Goal: Transaction & Acquisition: Purchase product/service

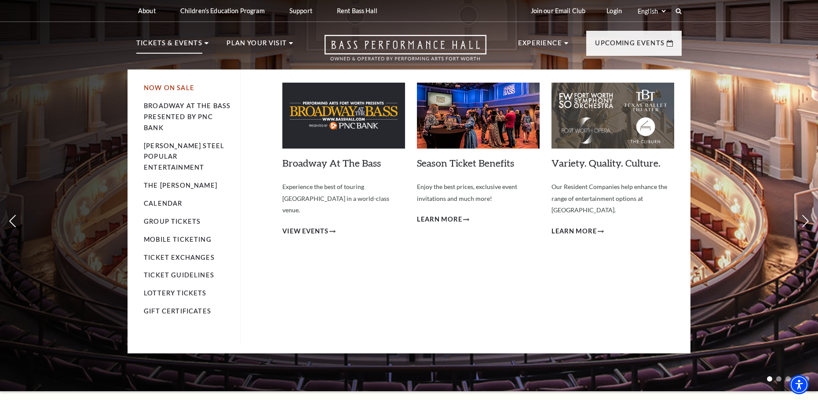
click at [153, 88] on link "Now On Sale" at bounding box center [169, 87] width 51 height 7
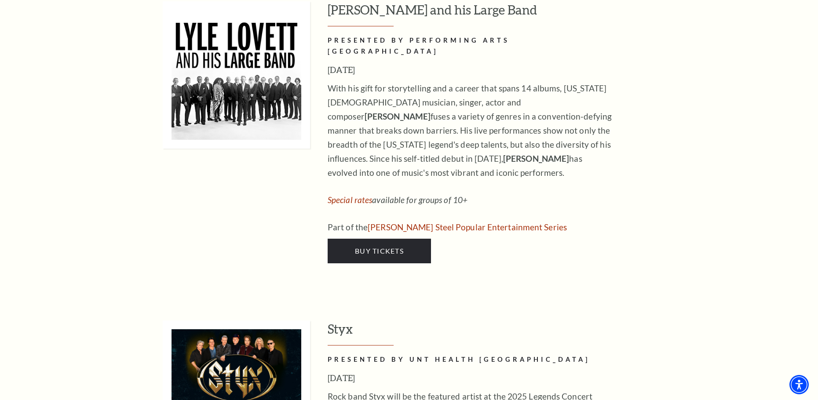
scroll to position [1362, 0]
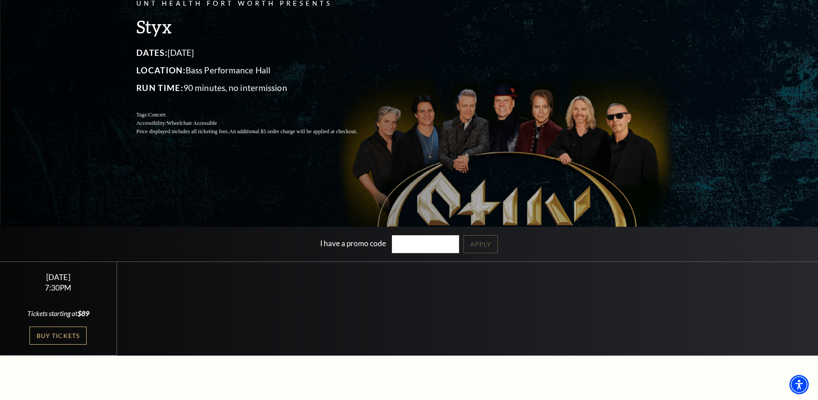
scroll to position [132, 0]
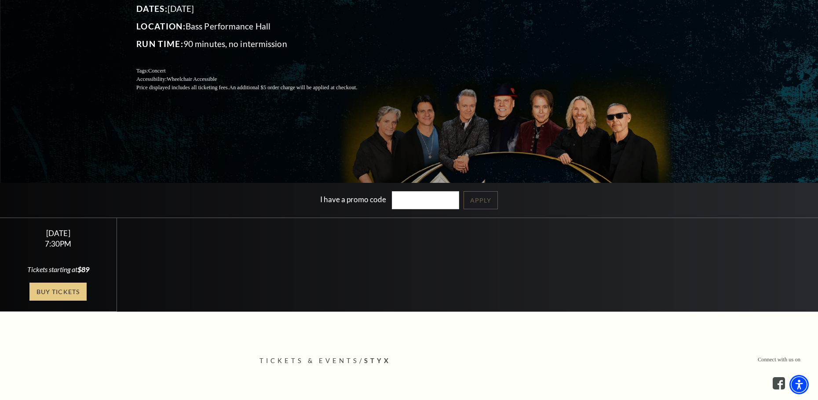
click at [47, 287] on link "Buy Tickets" at bounding box center [57, 292] width 57 height 18
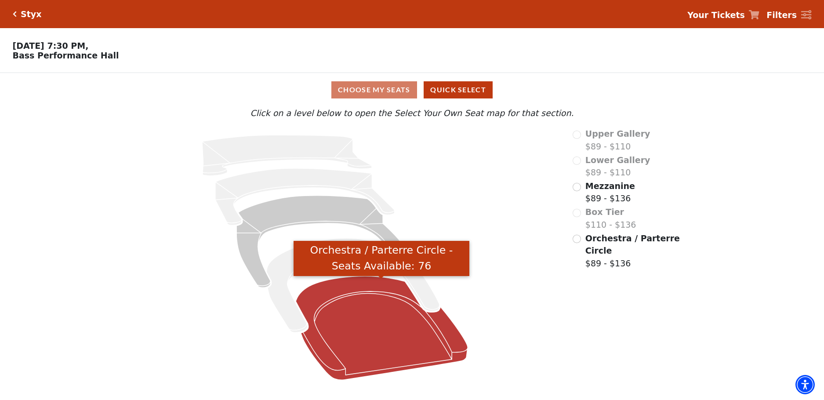
click at [360, 314] on icon "Orchestra / Parterre Circle - Seats Available: 76" at bounding box center [382, 328] width 172 height 104
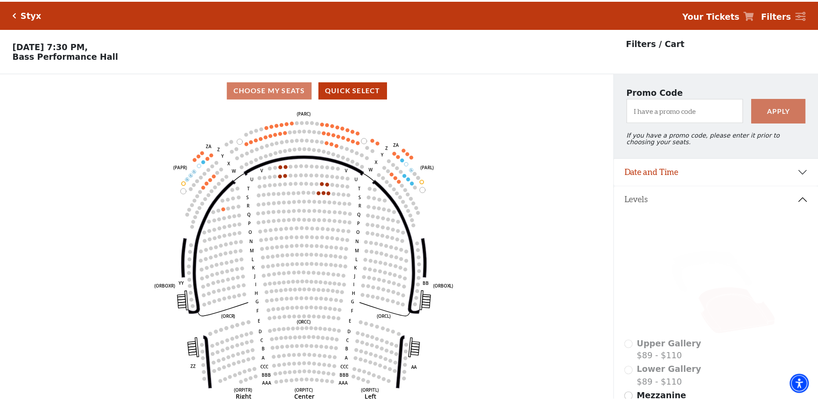
scroll to position [41, 0]
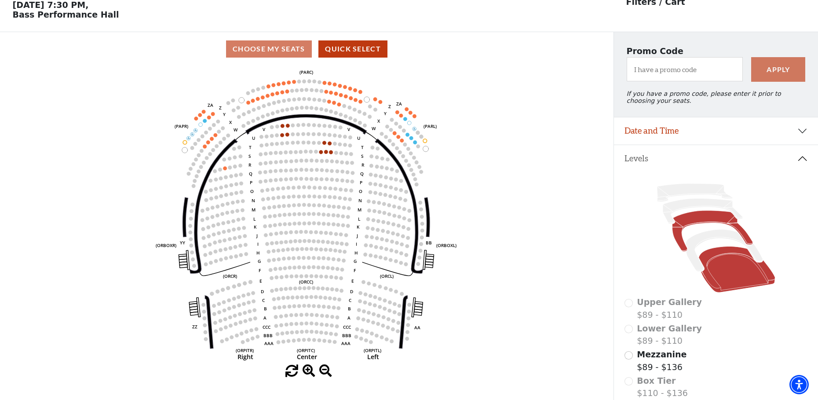
click at [692, 220] on icon at bounding box center [712, 231] width 80 height 41
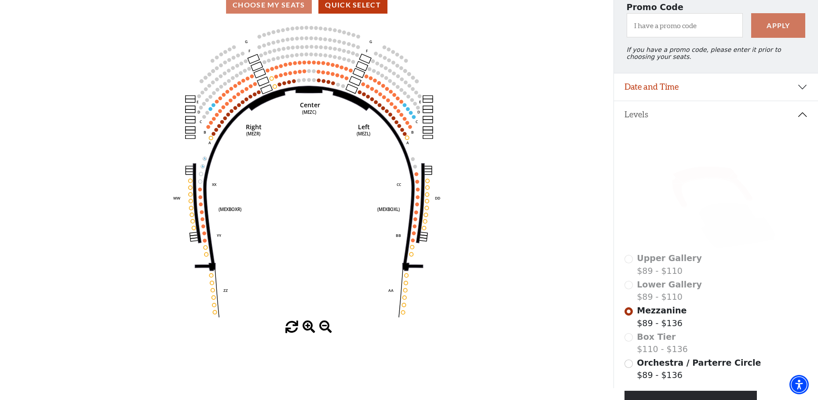
scroll to position [170, 0]
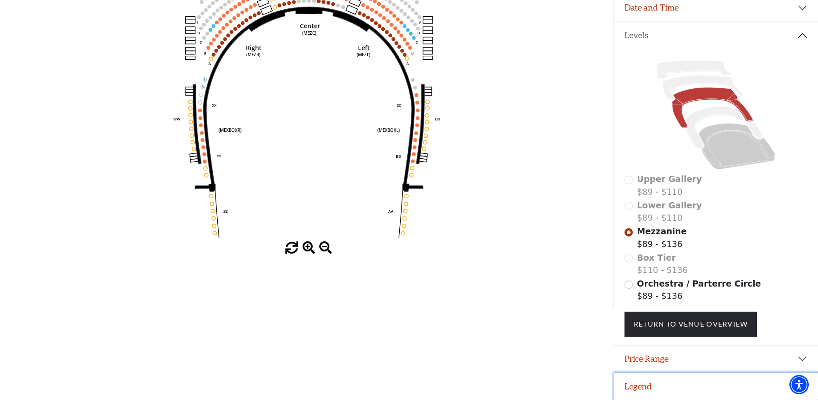
click at [641, 389] on button "Legend" at bounding box center [716, 386] width 204 height 27
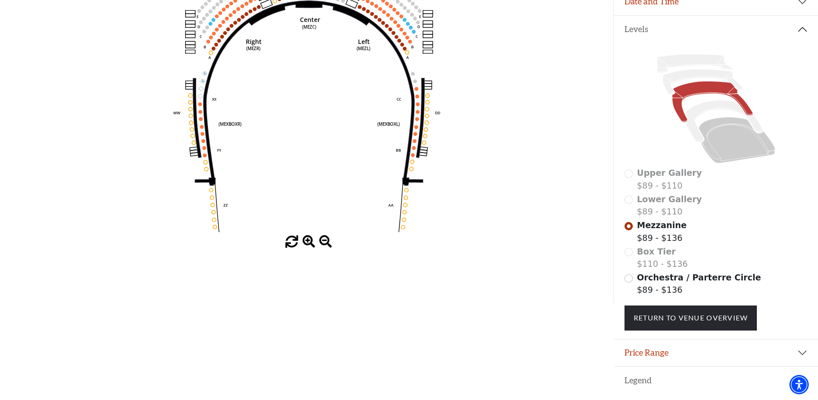
click at [635, 384] on button "Legend" at bounding box center [716, 380] width 204 height 27
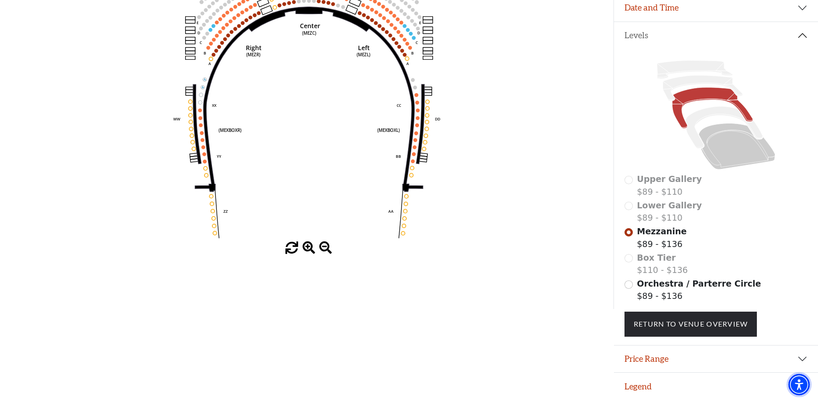
click at [809, 384] on img "Accessibility Menu" at bounding box center [798, 384] width 21 height 21
click at [628, 287] on input "Orchestra / Parterre Circle$89 - $136\a" at bounding box center [628, 285] width 8 height 8
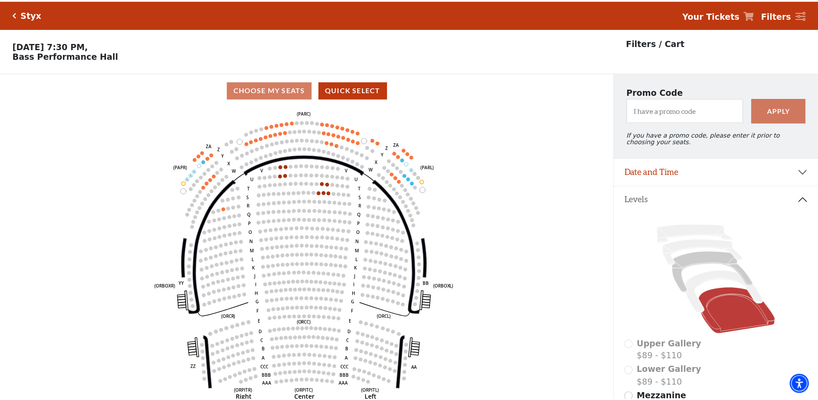
scroll to position [41, 0]
